Goal: Task Accomplishment & Management: Manage account settings

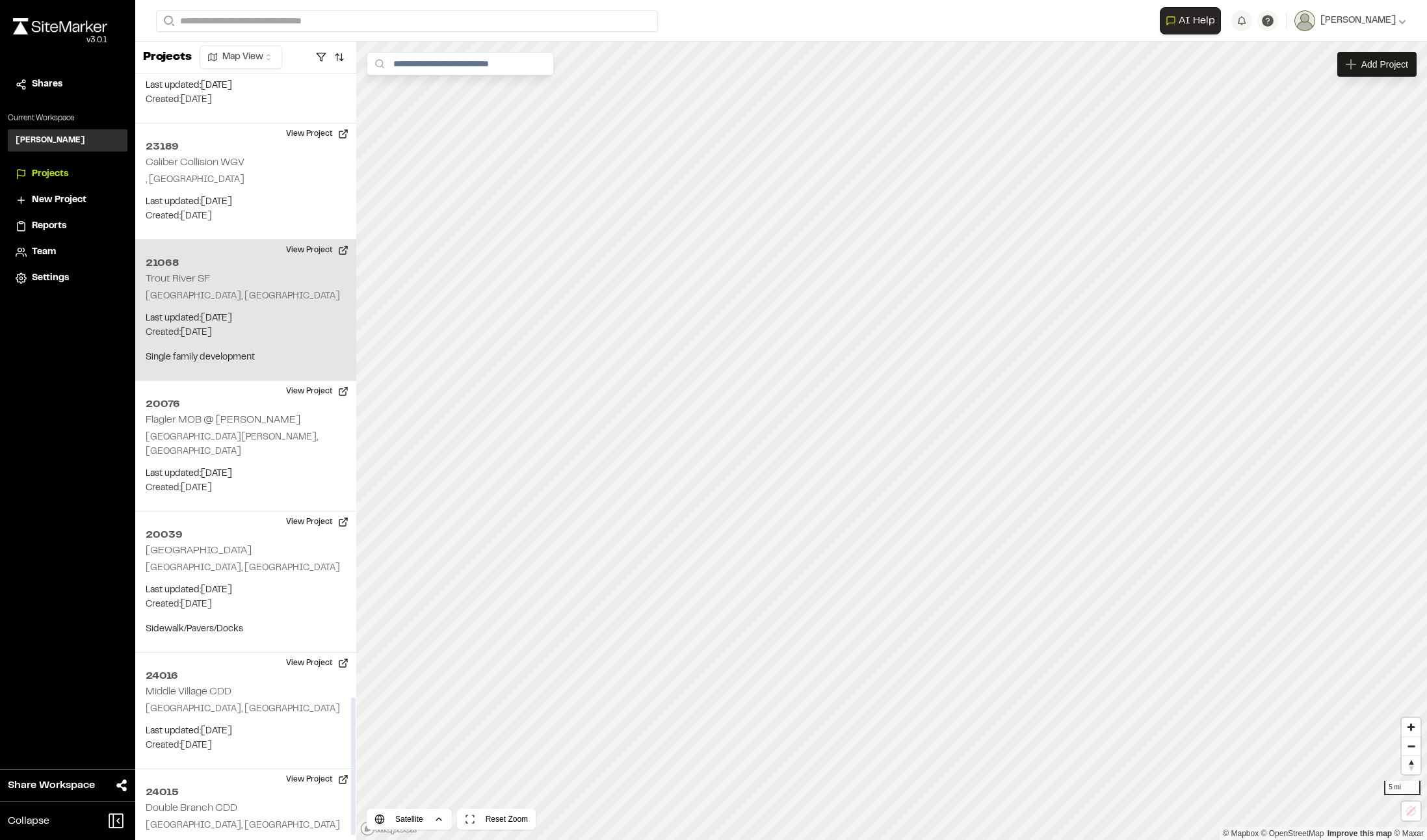
scroll to position [3482, 0]
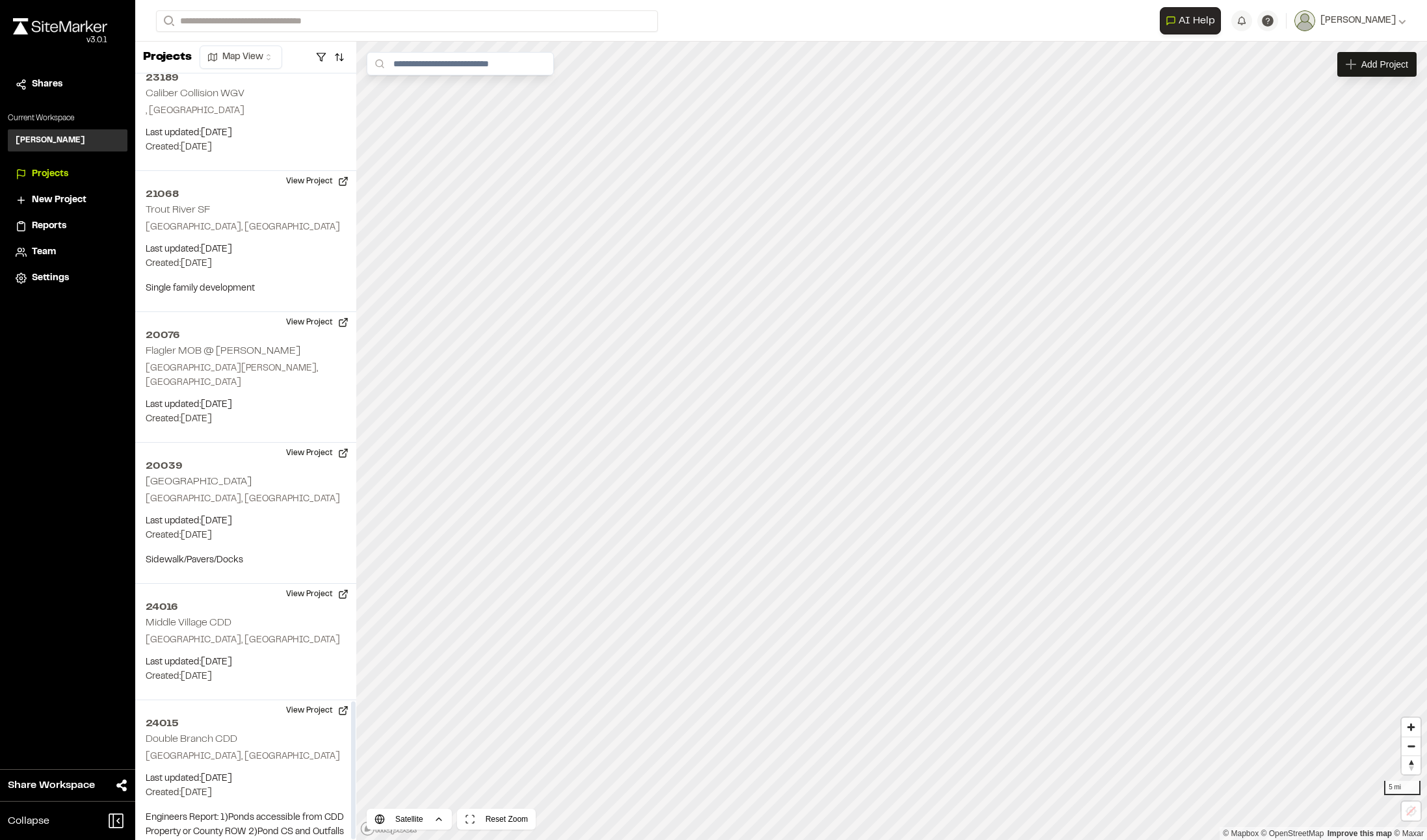
click at [63, 171] on span "Projects" at bounding box center [50, 175] width 37 height 15
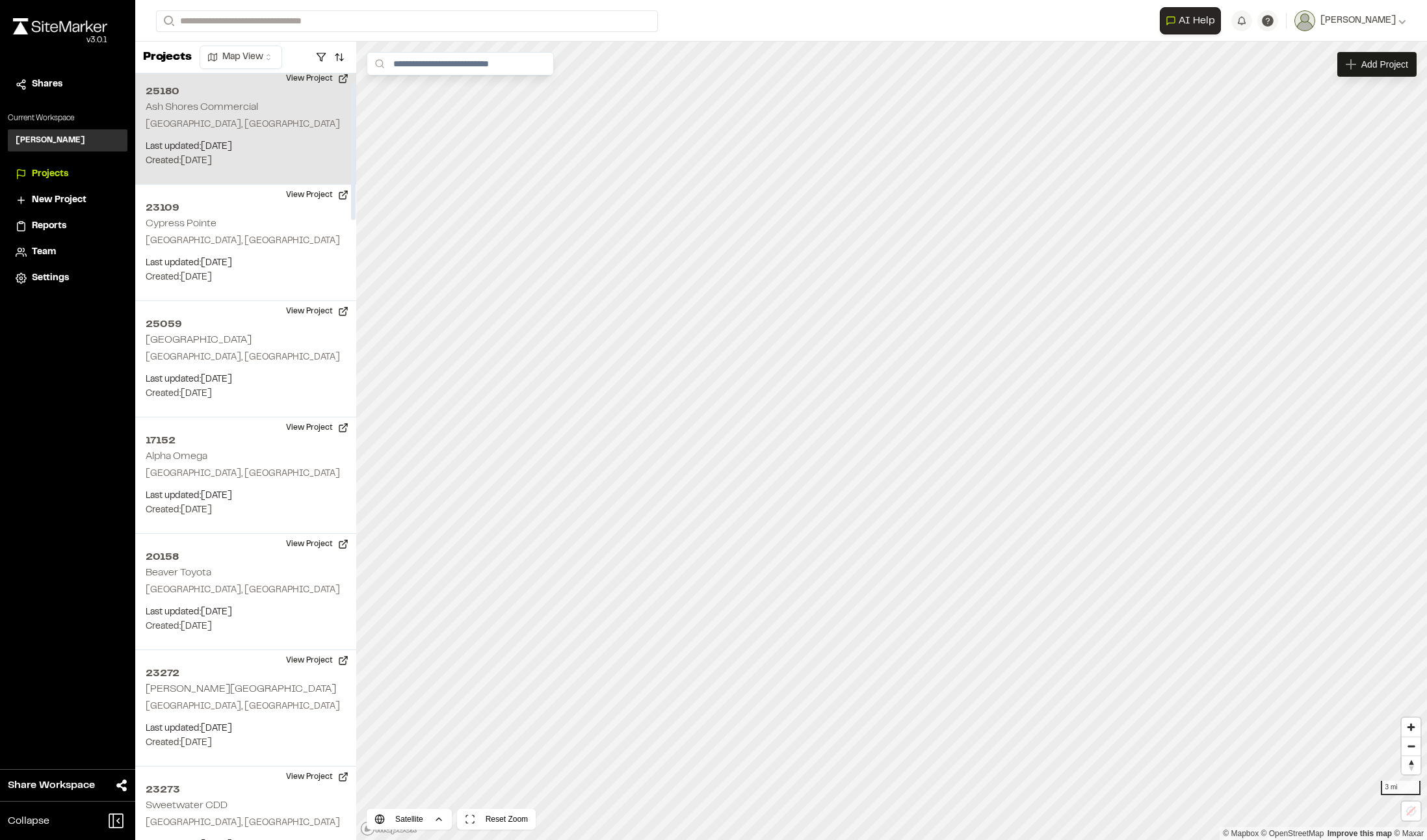
scroll to position [0, 0]
click at [314, 80] on button "View Project" at bounding box center [317, 84] width 78 height 21
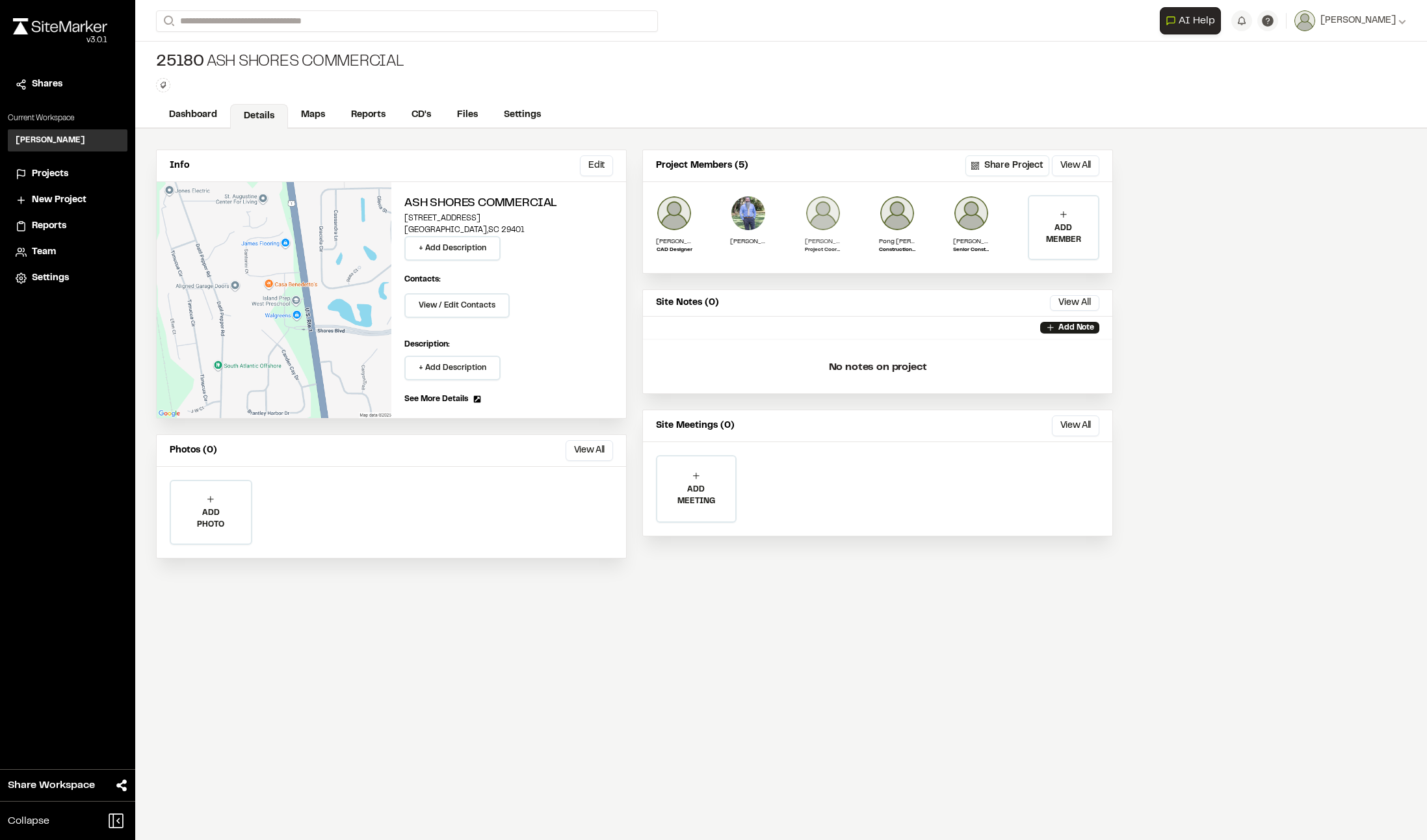
click at [828, 244] on p "[PERSON_NAME]" at bounding box center [822, 241] width 37 height 10
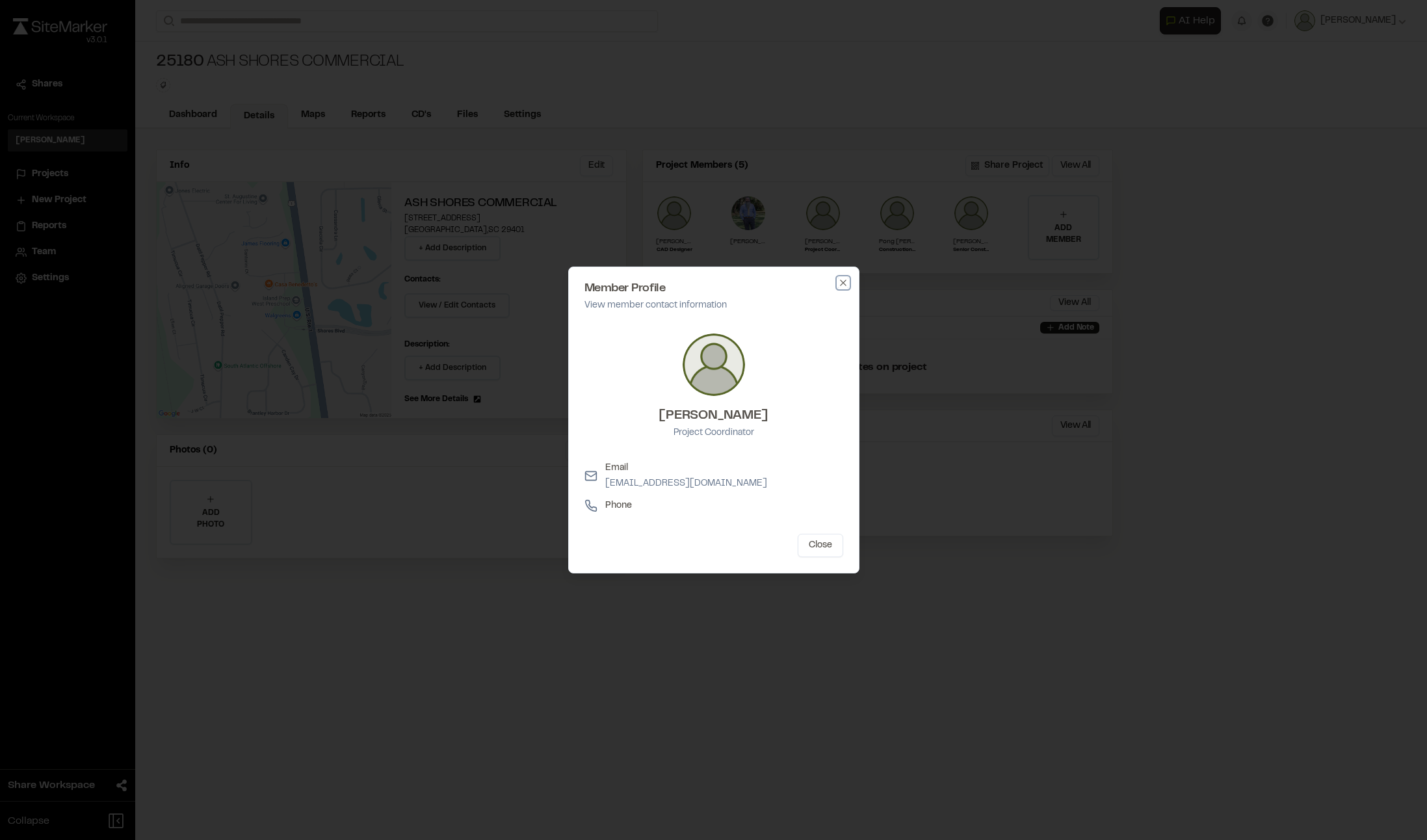
click at [840, 279] on icon "button" at bounding box center [843, 283] width 11 height 11
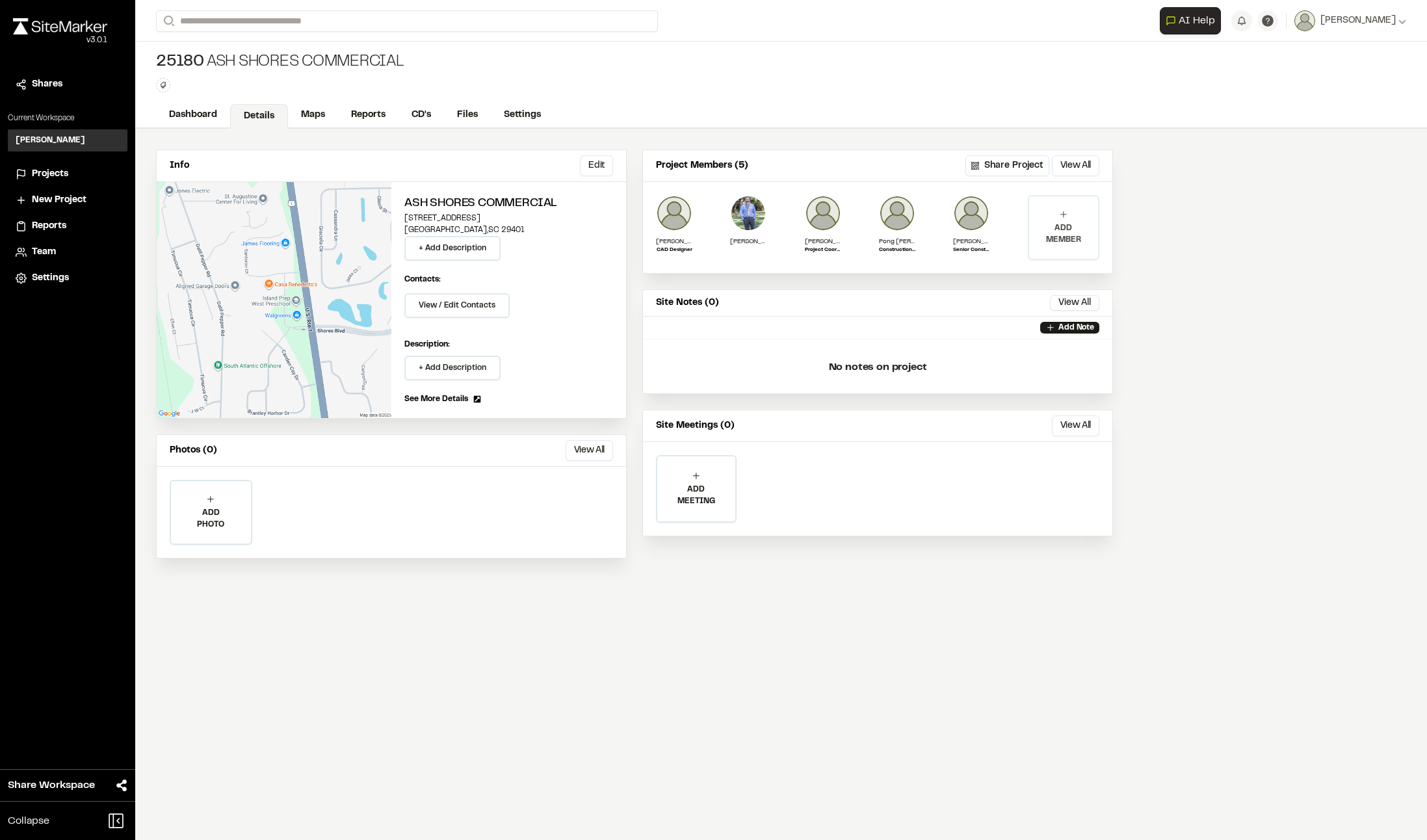
click at [1065, 225] on p "ADD MEMBER" at bounding box center [1063, 234] width 69 height 24
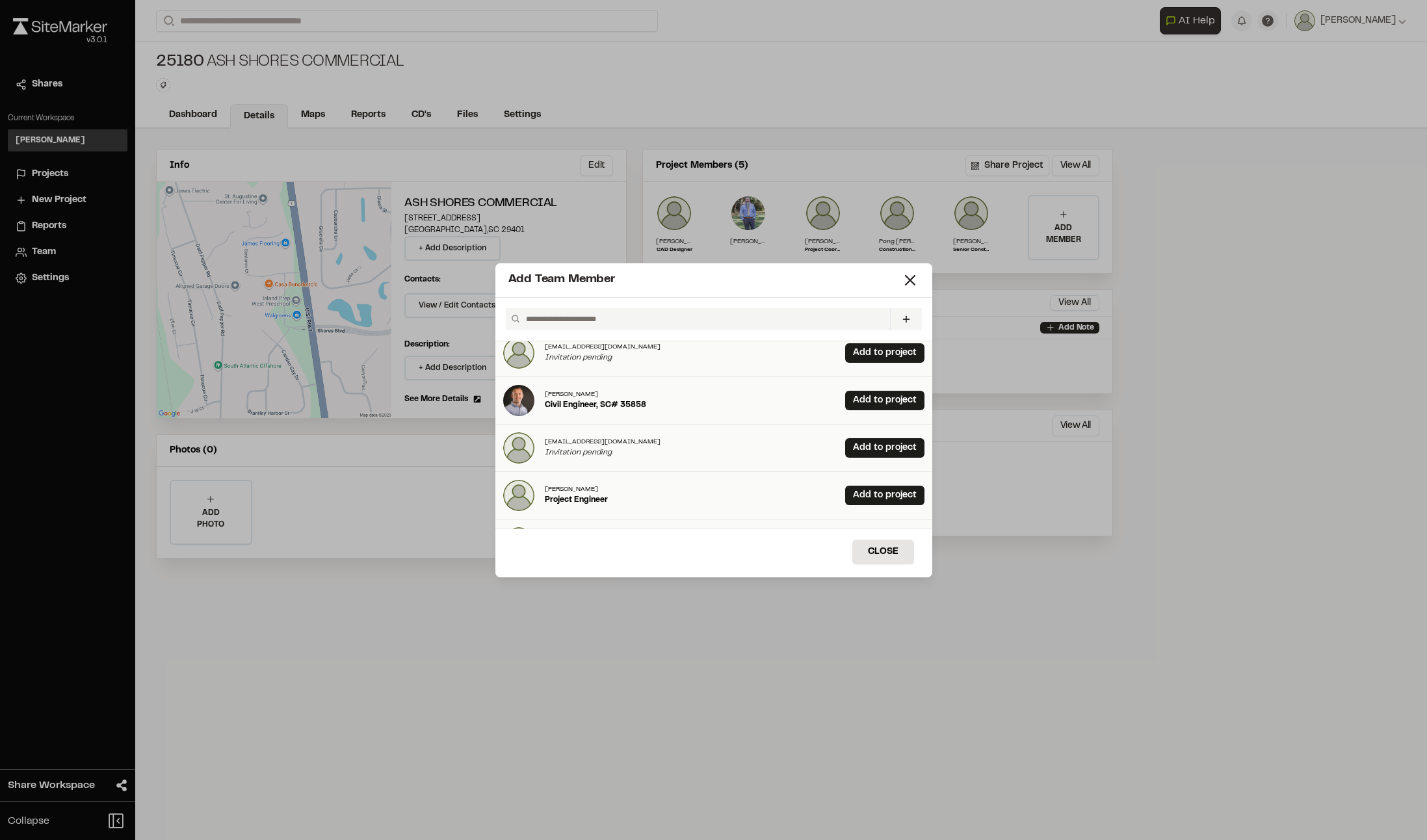
scroll to position [65, 0]
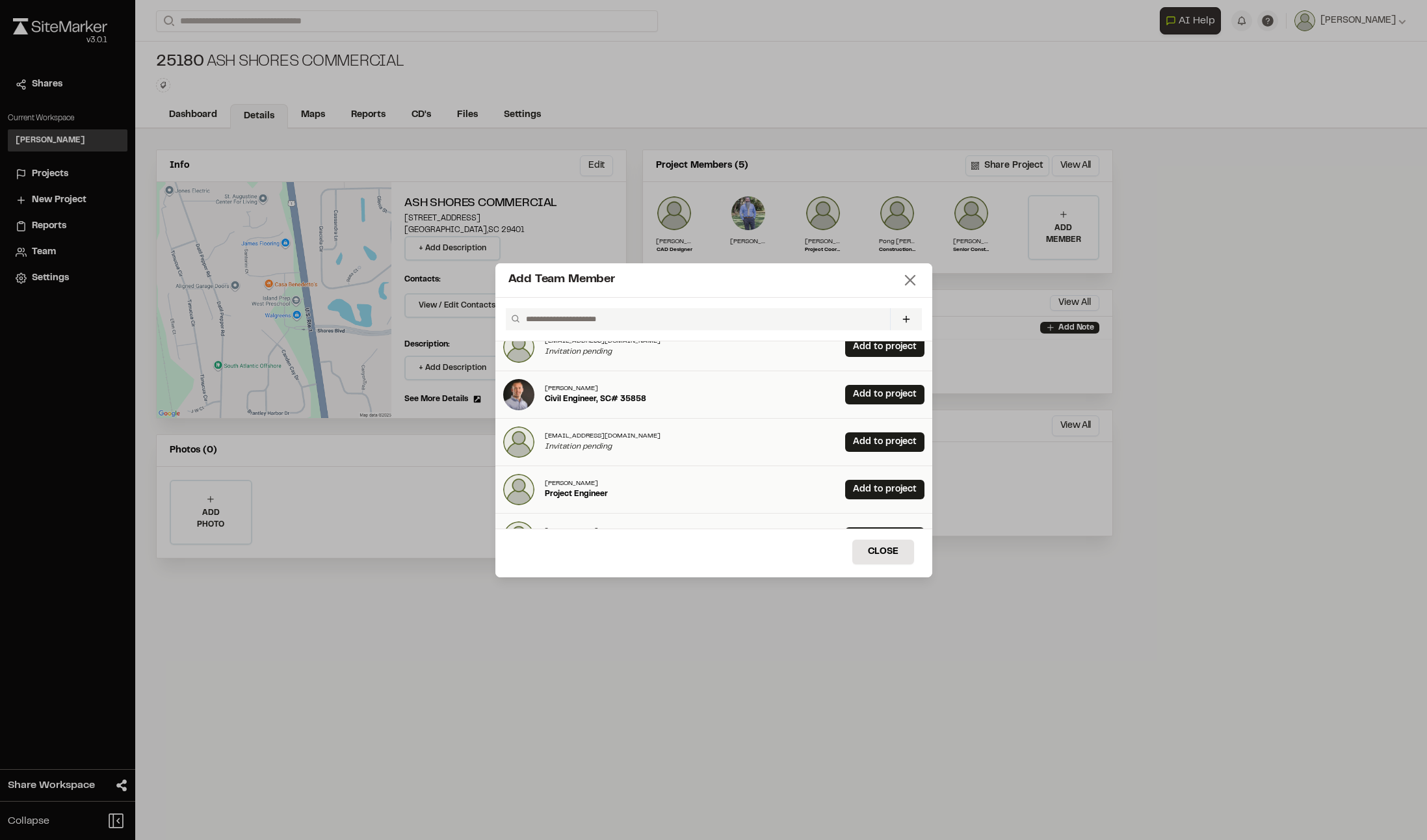
click at [912, 282] on line at bounding box center [909, 279] width 9 height 9
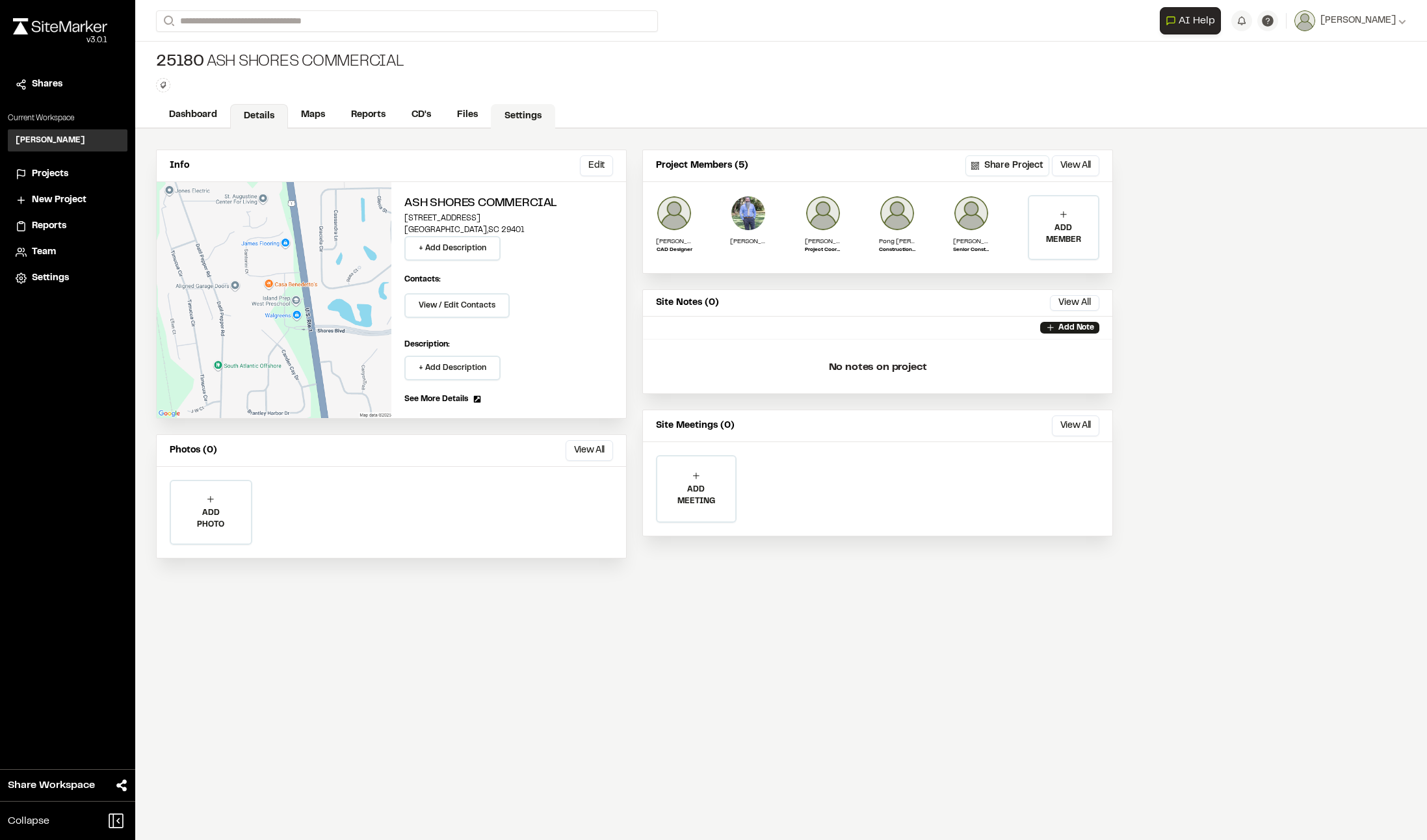
click at [510, 107] on link "Settings" at bounding box center [523, 116] width 64 height 24
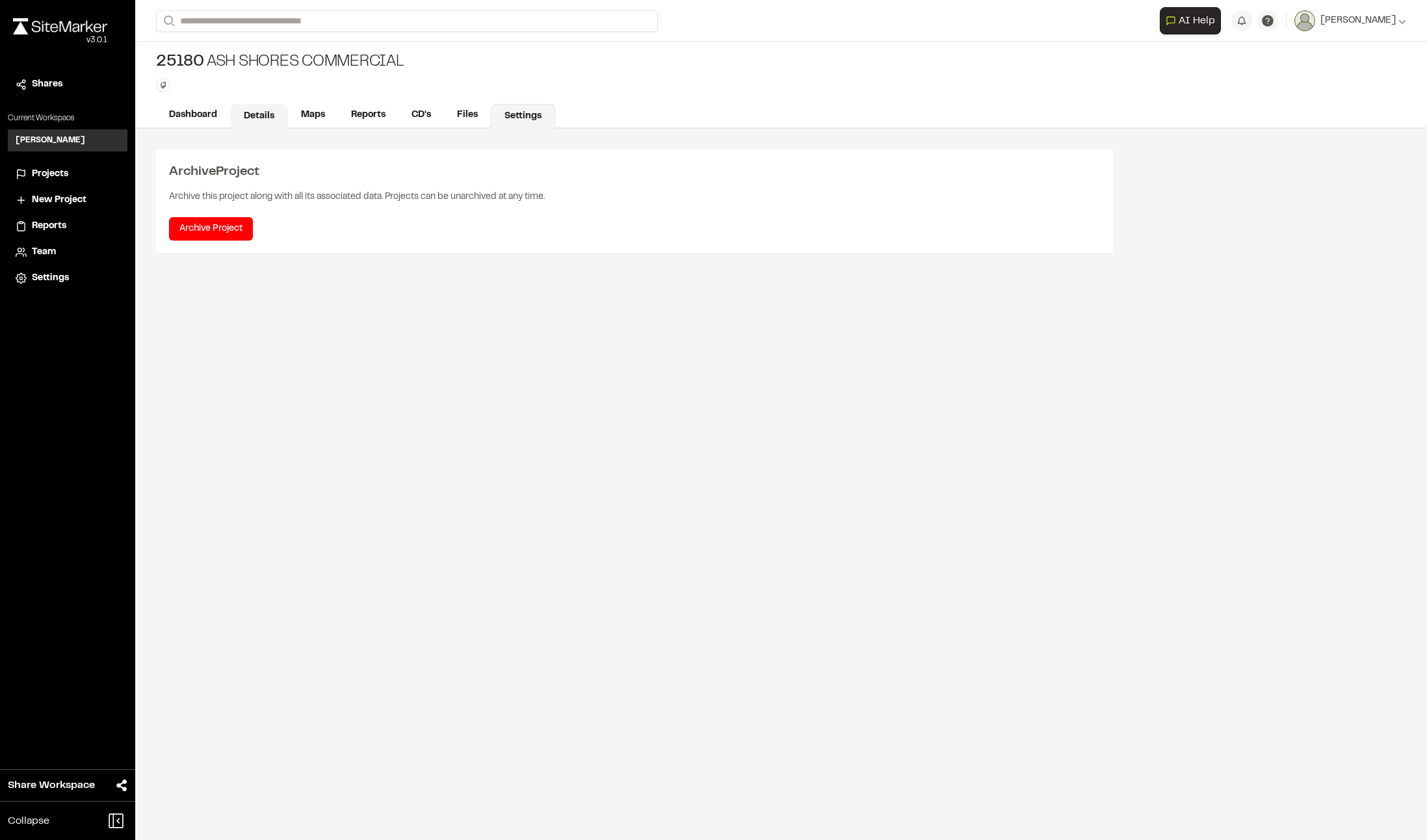
click at [257, 114] on link "Details" at bounding box center [258, 116] width 58 height 24
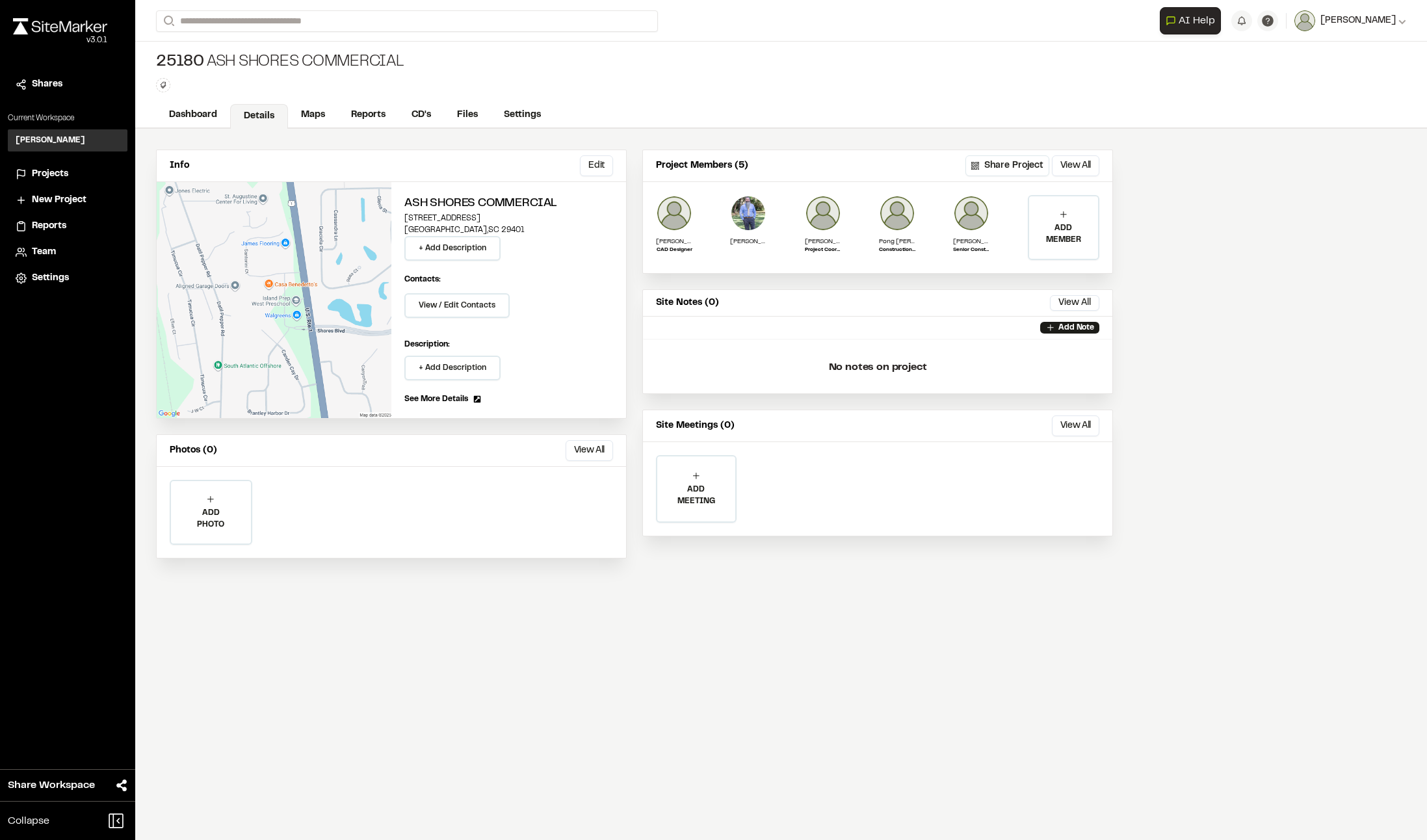
click at [1329, 22] on span "[PERSON_NAME]" at bounding box center [1358, 21] width 76 height 15
click at [63, 258] on div "Team" at bounding box center [76, 253] width 88 height 15
